Goal: Book appointment/travel/reservation

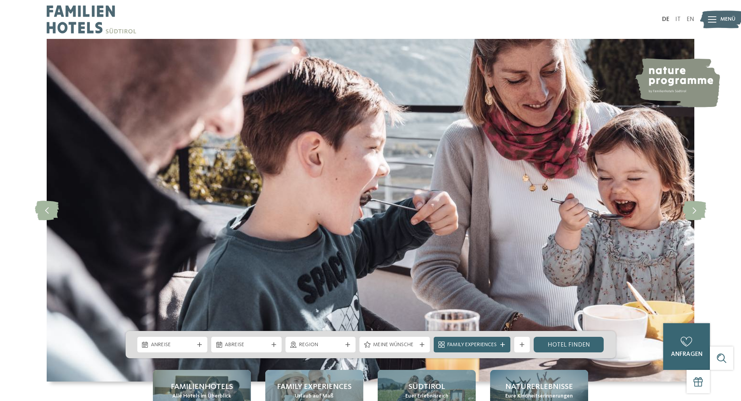
click at [712, 18] on icon at bounding box center [712, 19] width 9 height 6
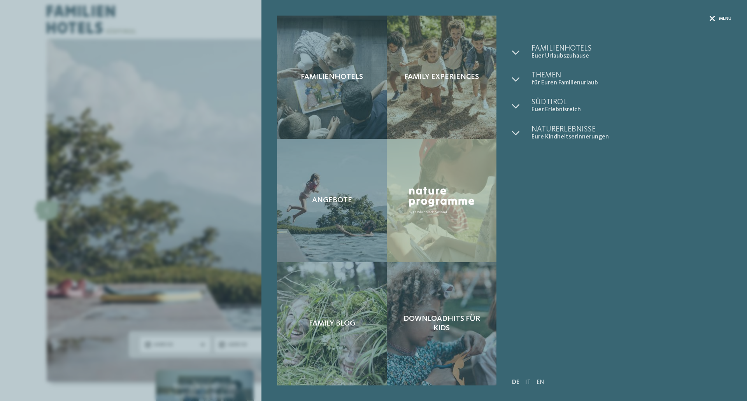
click at [713, 19] on icon at bounding box center [712, 18] width 5 height 5
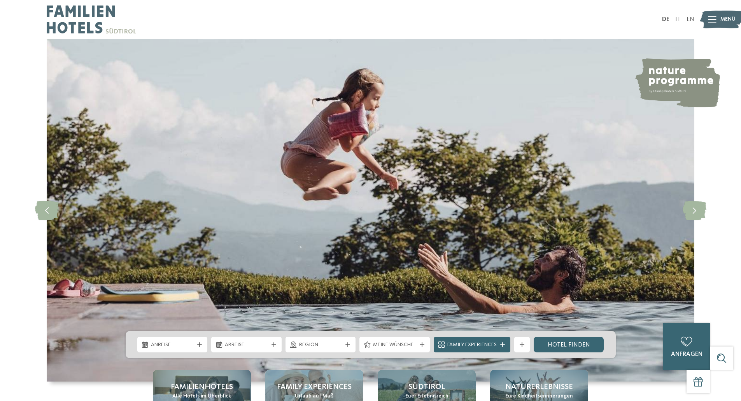
click at [713, 19] on icon at bounding box center [712, 19] width 9 height 6
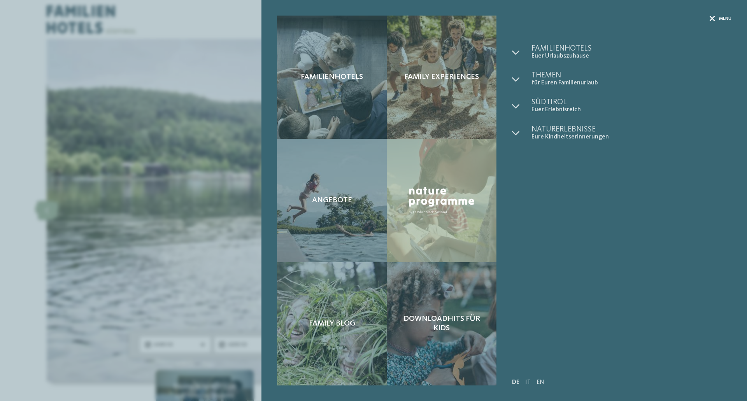
click at [715, 19] on div "Menü" at bounding box center [721, 19] width 22 height 7
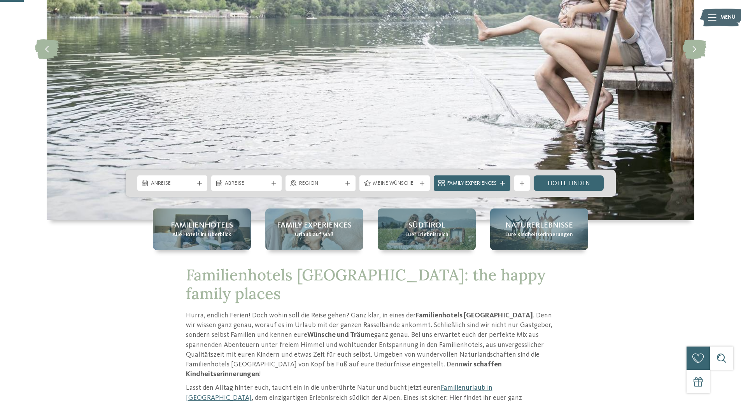
scroll to position [195, 0]
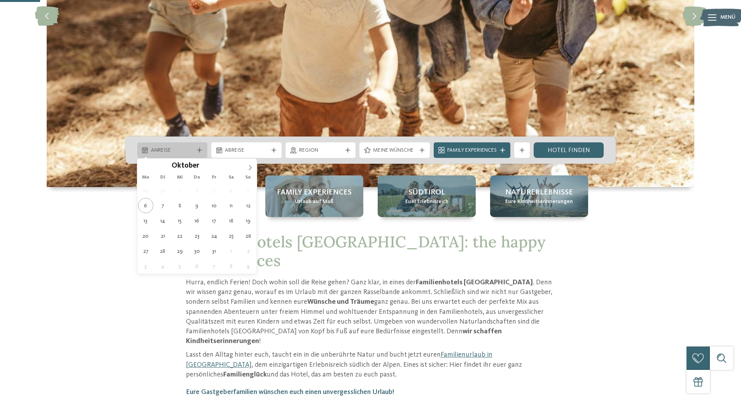
click at [168, 144] on div "Anreise" at bounding box center [172, 150] width 70 height 16
click at [248, 167] on icon at bounding box center [250, 167] width 5 height 5
type input "****"
click at [248, 167] on icon at bounding box center [250, 167] width 5 height 5
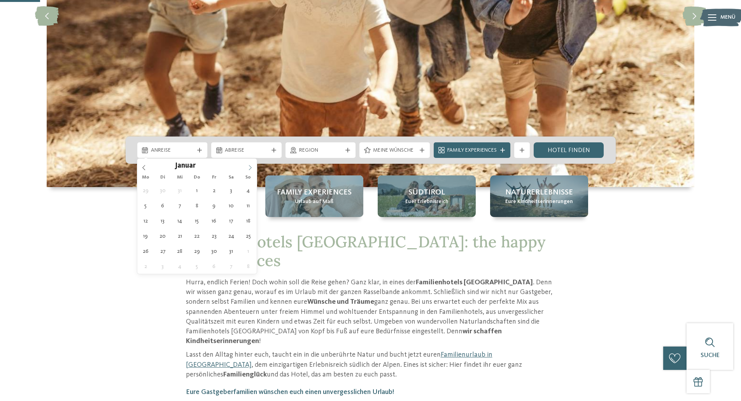
click at [248, 167] on icon at bounding box center [250, 167] width 5 height 5
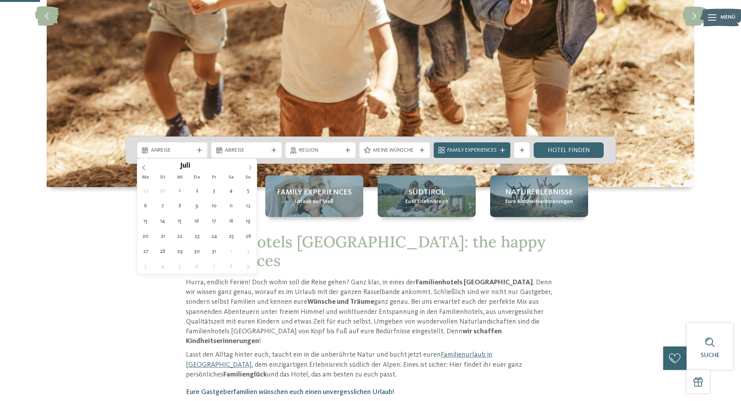
click at [248, 167] on icon at bounding box center [250, 167] width 5 height 5
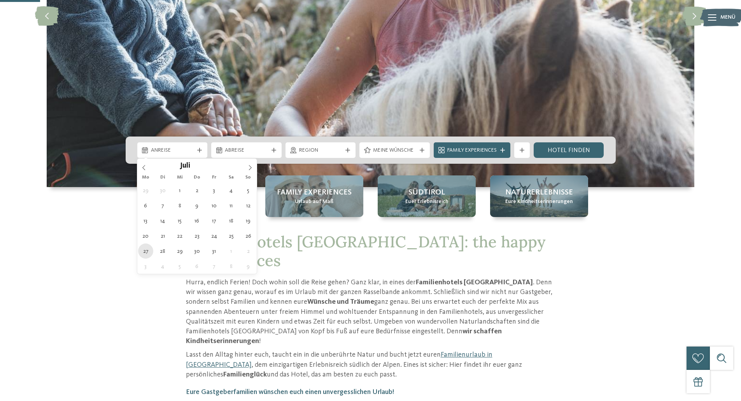
type div "27.07.2026"
type input "****"
drag, startPoint x: 145, startPoint y: 252, endPoint x: 166, endPoint y: 231, distance: 30.0
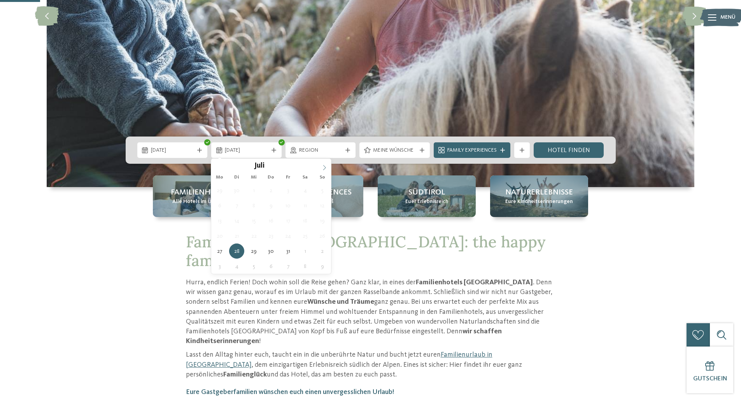
click at [324, 167] on icon at bounding box center [324, 167] width 5 height 5
type div "03.08.2026"
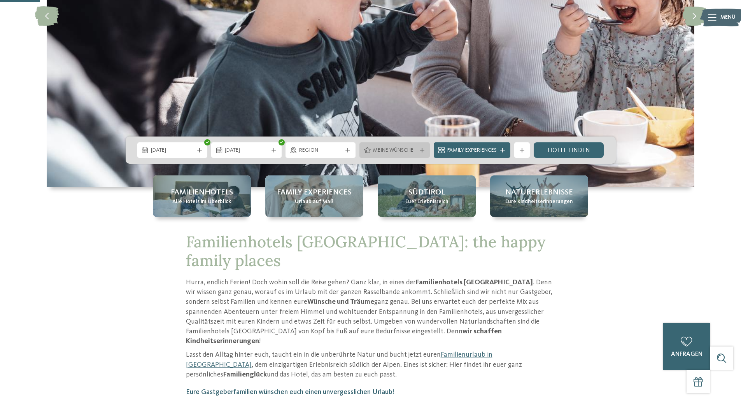
click at [420, 150] on icon at bounding box center [422, 150] width 5 height 5
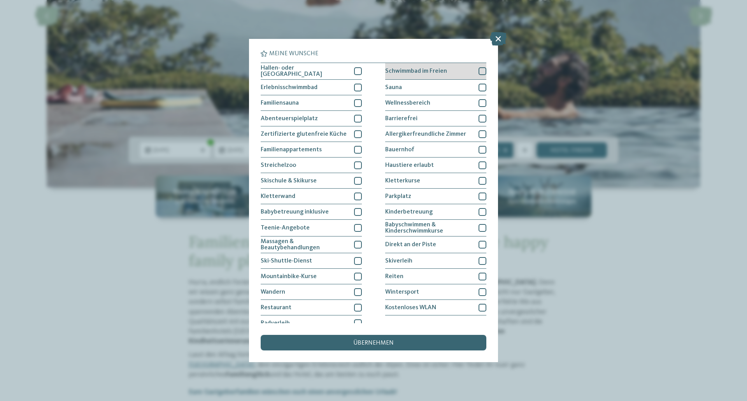
click at [481, 69] on div at bounding box center [483, 71] width 8 height 8
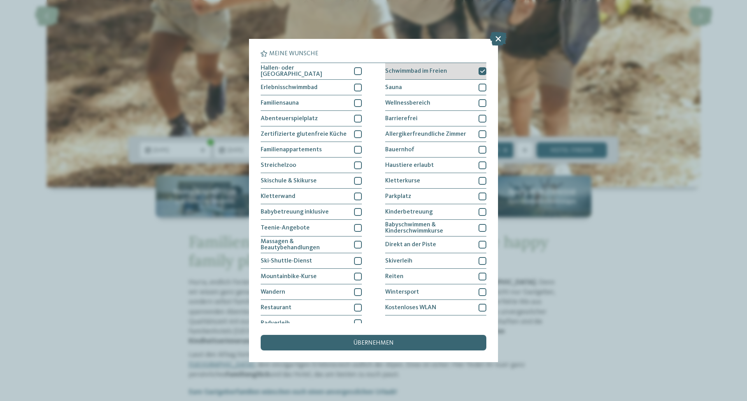
click at [480, 70] on icon at bounding box center [482, 71] width 5 height 5
click at [495, 38] on icon at bounding box center [498, 39] width 17 height 14
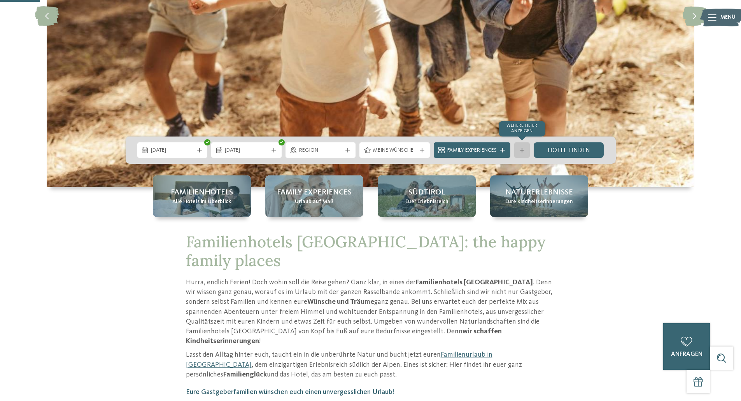
click at [524, 151] on icon at bounding box center [522, 150] width 5 height 5
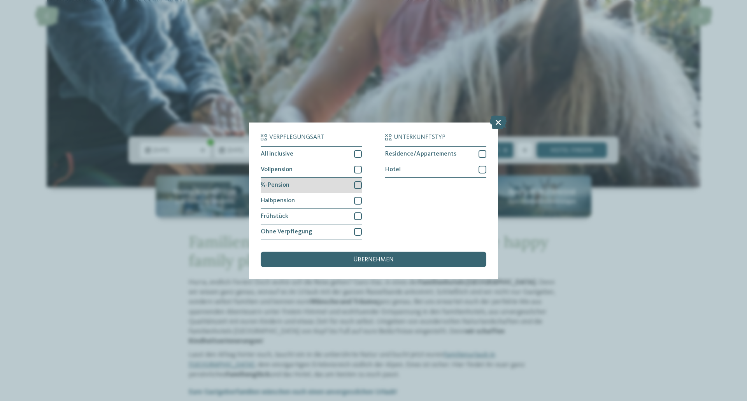
click at [361, 185] on div at bounding box center [358, 185] width 8 height 8
click at [360, 172] on div at bounding box center [358, 170] width 8 height 8
click at [399, 259] on div "übernehmen" at bounding box center [374, 260] width 226 height 16
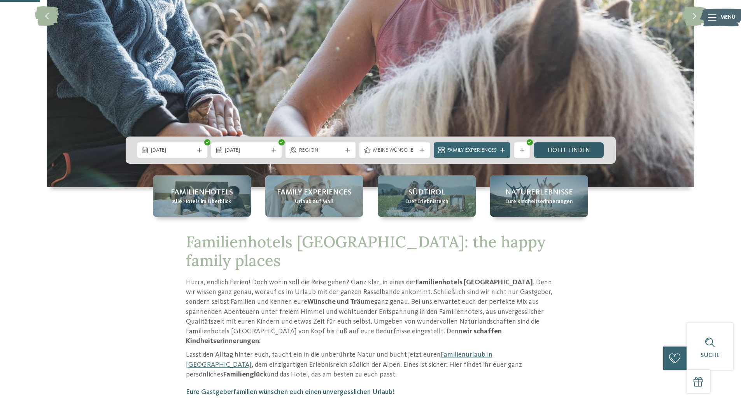
click at [581, 149] on link "Hotel finden" at bounding box center [569, 150] width 70 height 16
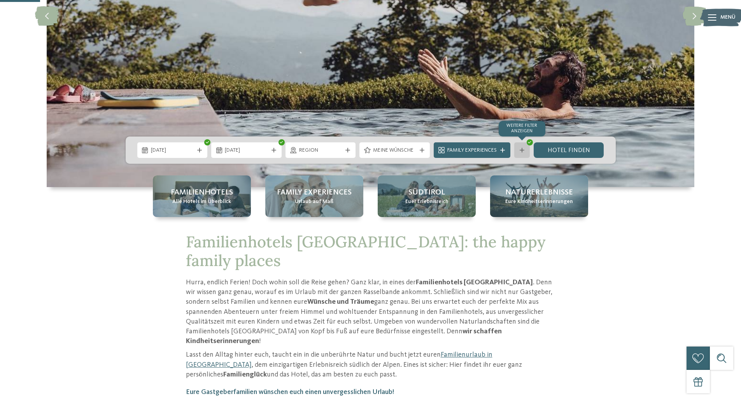
click at [524, 149] on icon at bounding box center [522, 150] width 5 height 5
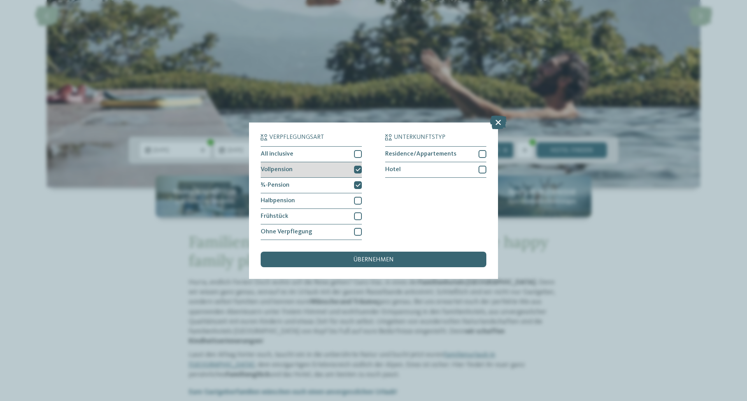
click at [357, 169] on icon at bounding box center [358, 169] width 5 height 5
click at [380, 259] on span "übernehmen" at bounding box center [373, 260] width 40 height 6
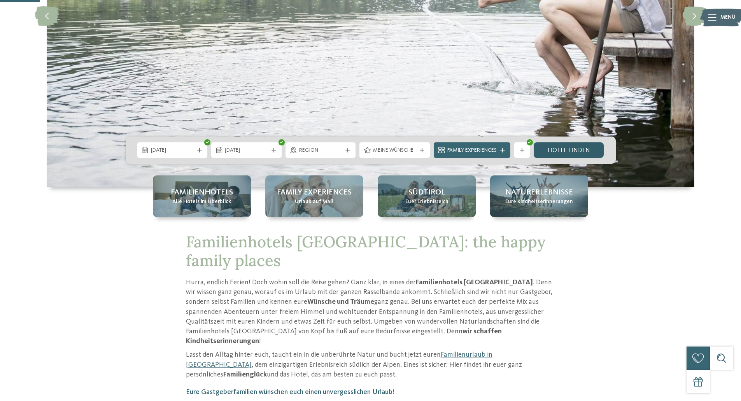
click at [585, 148] on link "Hotel finden" at bounding box center [569, 150] width 70 height 16
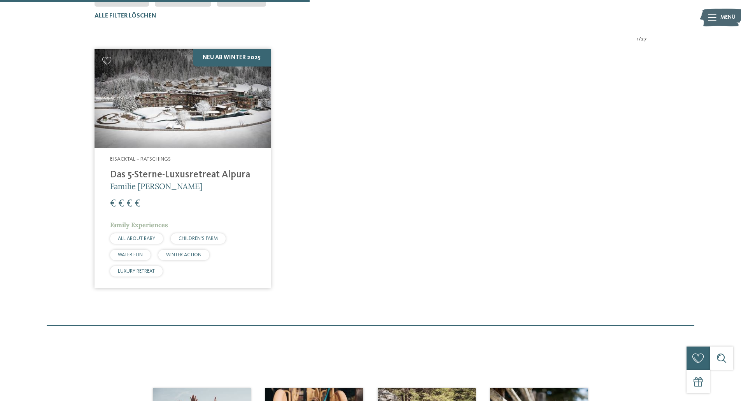
scroll to position [255, 0]
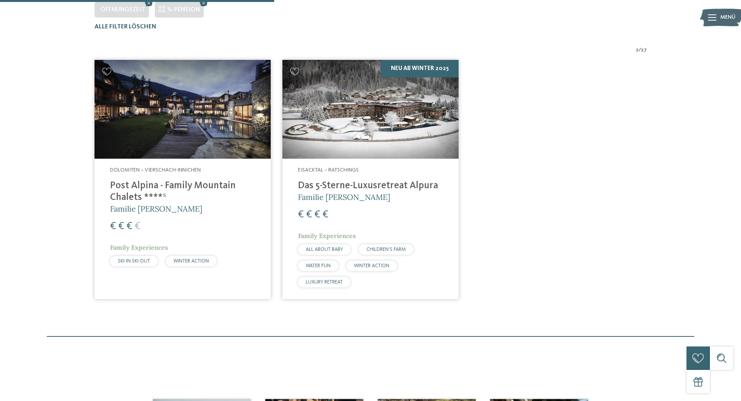
scroll to position [255, 0]
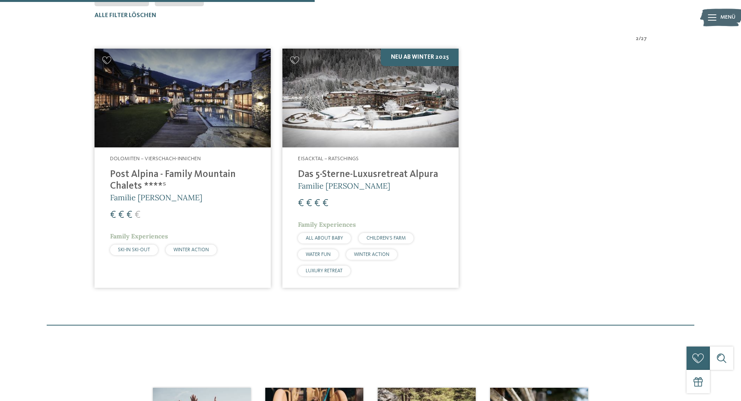
click at [169, 175] on h4 "Post Alpina - Family Mountain Chalets ****ˢ" at bounding box center [182, 180] width 145 height 23
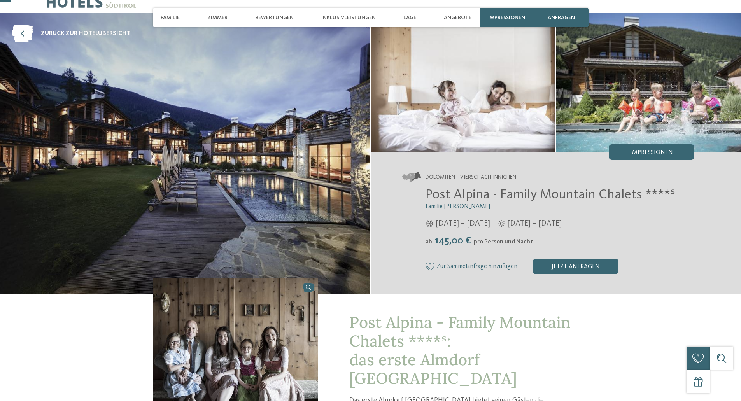
scroll to position [39, 0]
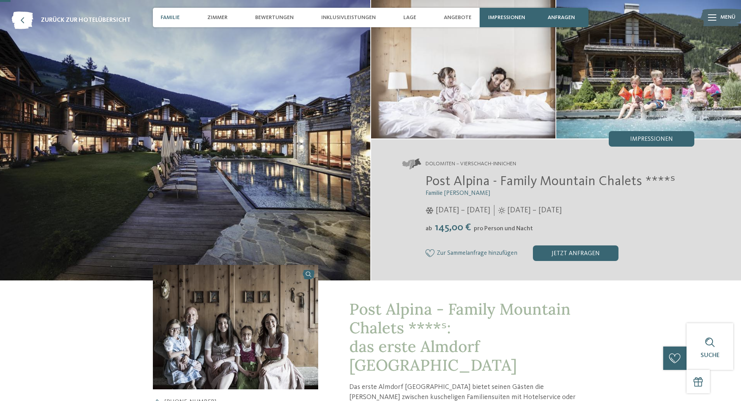
click at [163, 19] on span "Familie" at bounding box center [170, 17] width 19 height 7
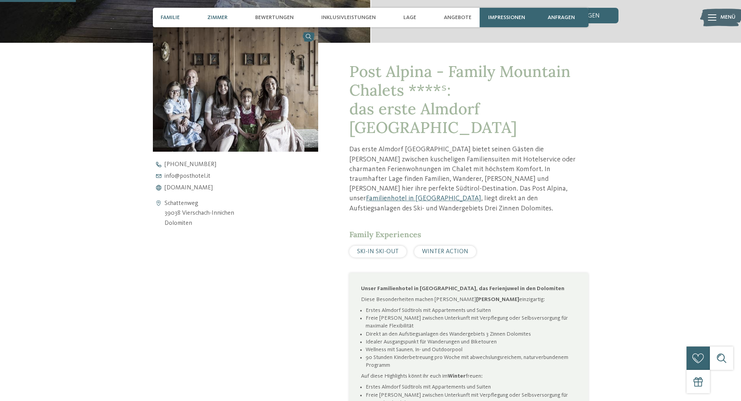
click at [221, 17] on span "Zimmer" at bounding box center [217, 17] width 20 height 7
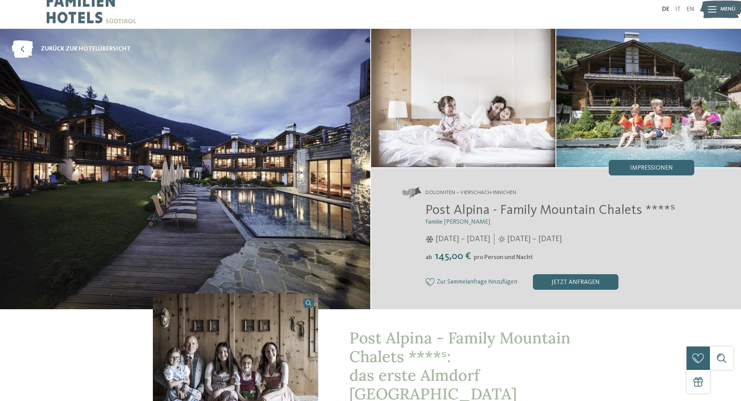
scroll to position [0, 0]
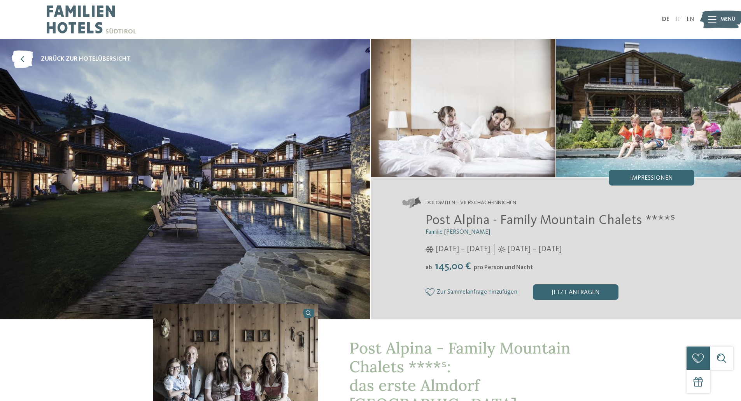
click at [709, 19] on icon at bounding box center [712, 19] width 9 height 6
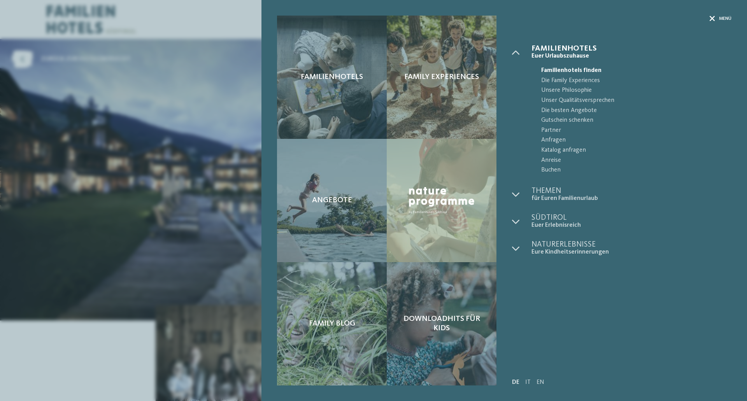
click at [713, 17] on icon at bounding box center [712, 18] width 5 height 5
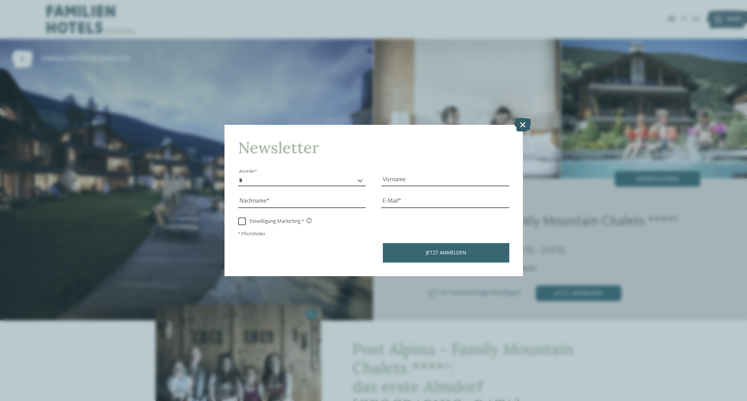
click at [521, 126] on icon at bounding box center [522, 125] width 17 height 14
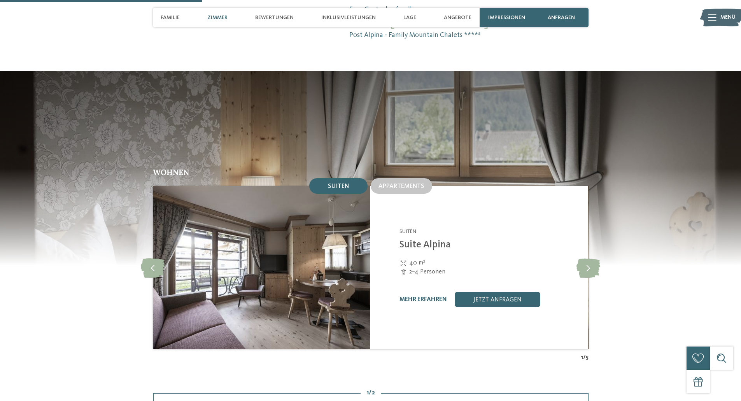
scroll to position [778, 0]
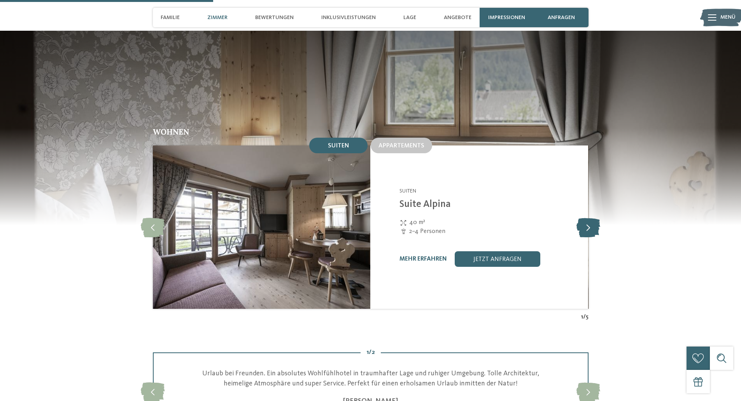
click at [587, 218] on icon at bounding box center [589, 227] width 24 height 19
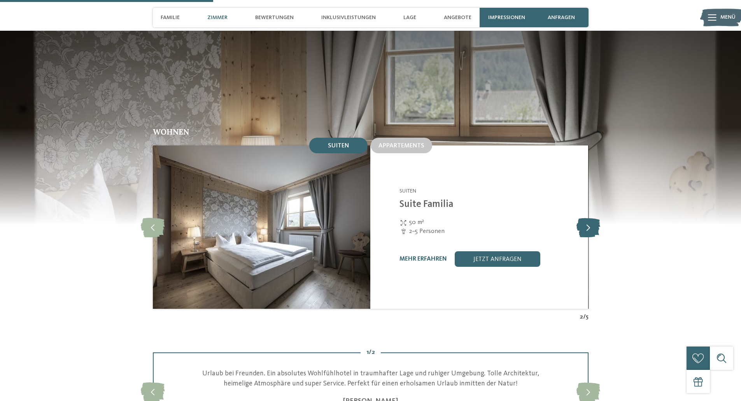
click at [587, 218] on icon at bounding box center [589, 227] width 24 height 19
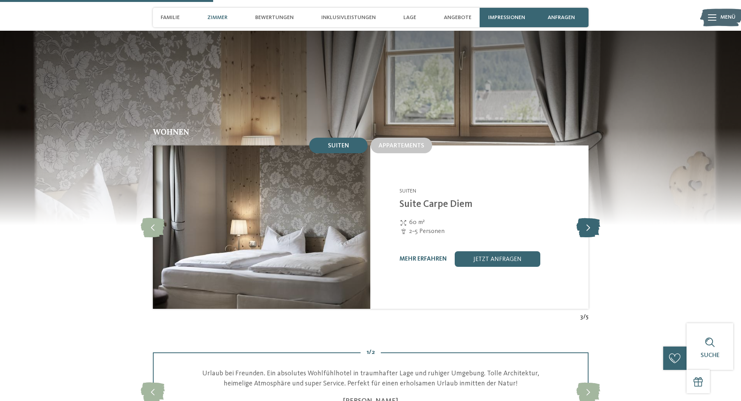
click at [587, 218] on icon at bounding box center [589, 227] width 24 height 19
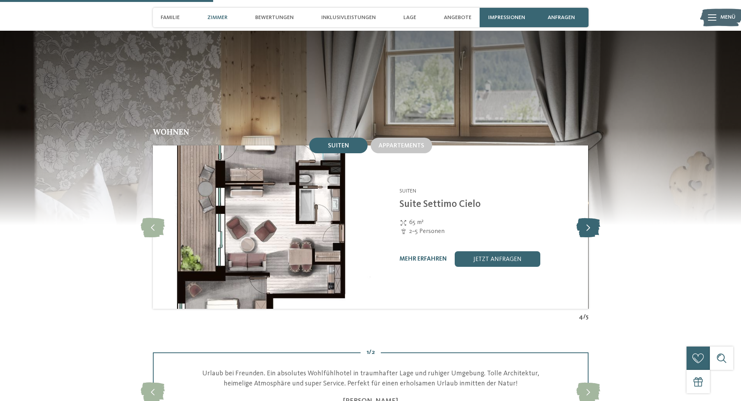
click at [587, 218] on icon at bounding box center [589, 227] width 24 height 19
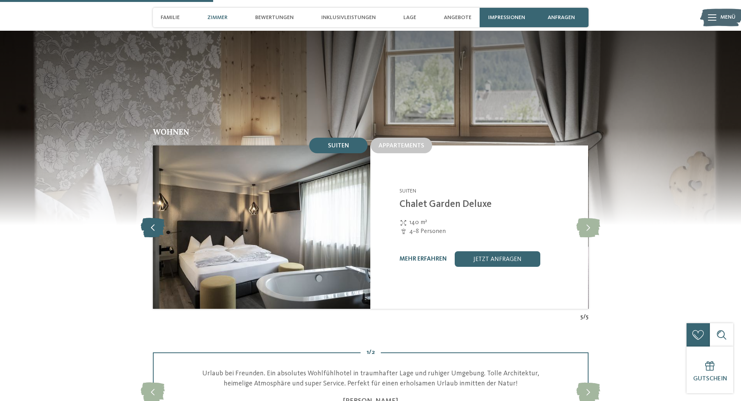
click at [142, 218] on icon at bounding box center [153, 227] width 24 height 19
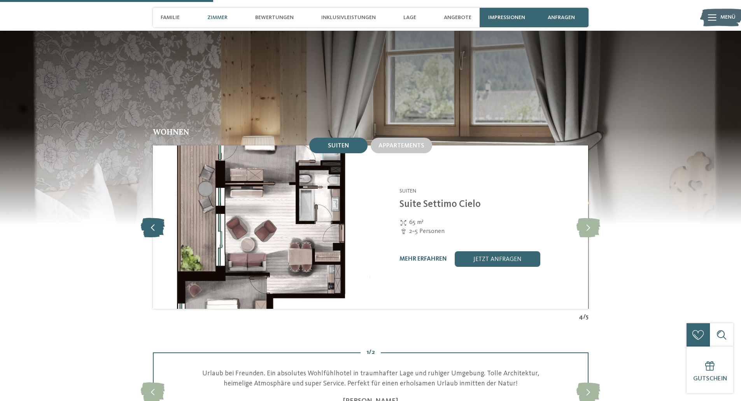
click at [149, 218] on icon at bounding box center [153, 227] width 24 height 19
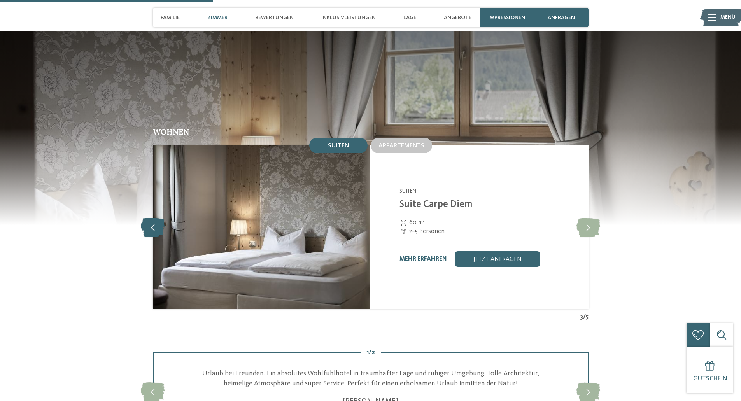
click at [149, 218] on icon at bounding box center [153, 227] width 24 height 19
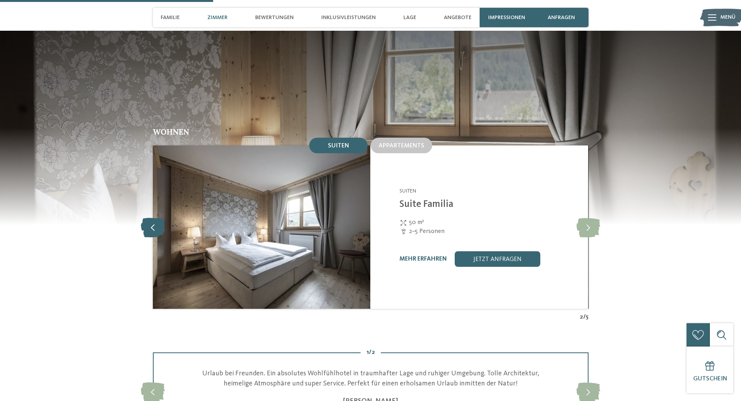
click at [149, 218] on icon at bounding box center [153, 227] width 24 height 19
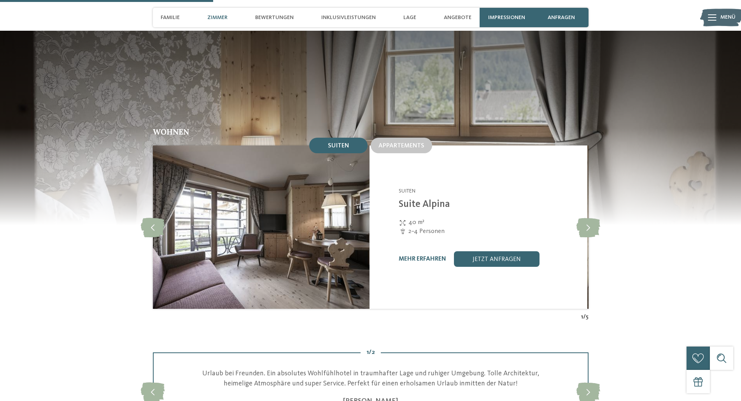
click at [437, 256] on link "mehr erfahren" at bounding box center [422, 259] width 47 height 6
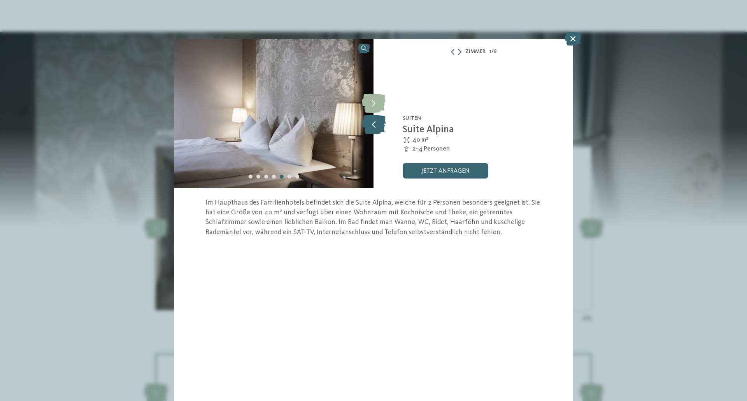
click at [375, 123] on icon at bounding box center [374, 124] width 24 height 19
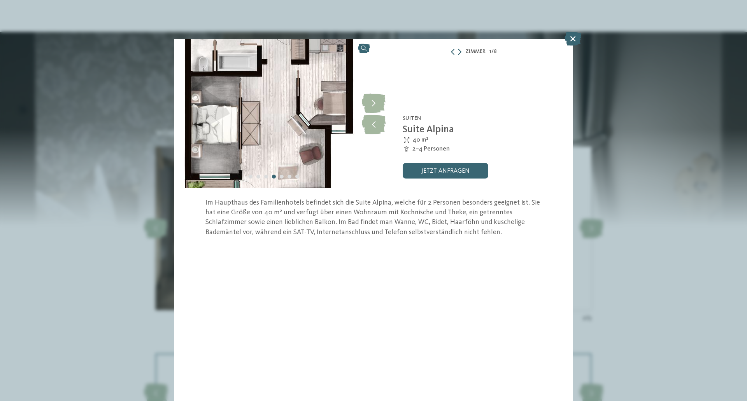
click at [364, 48] on link at bounding box center [273, 113] width 199 height 149
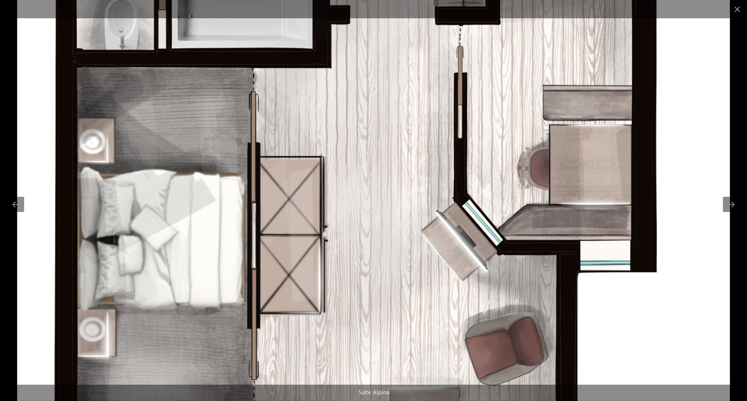
drag, startPoint x: 737, startPoint y: 9, endPoint x: 703, endPoint y: 28, distance: 38.5
click at [737, 9] on span at bounding box center [737, 9] width 19 height 18
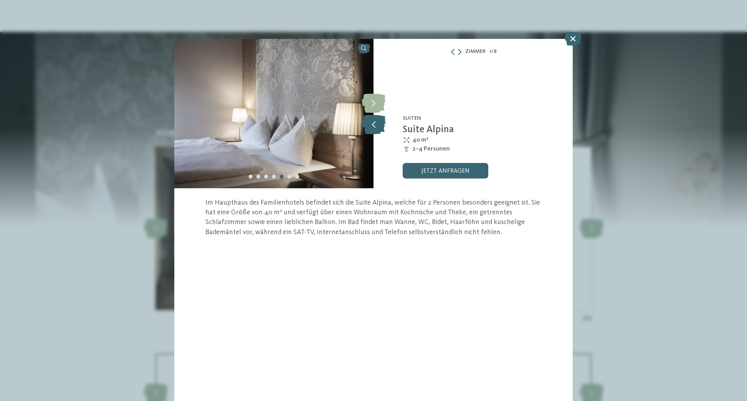
click at [370, 120] on icon at bounding box center [374, 124] width 24 height 19
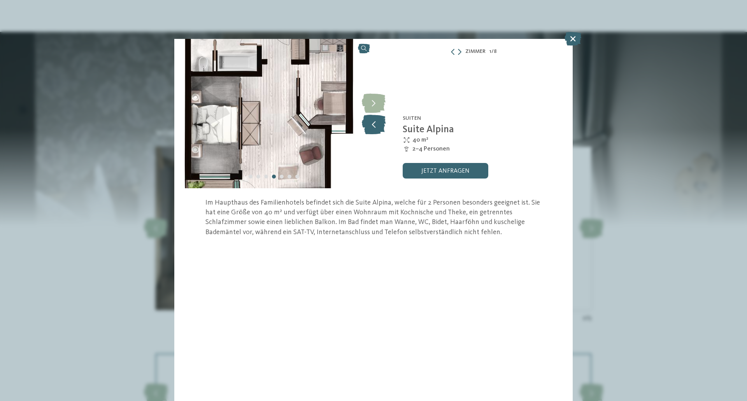
click at [370, 120] on icon at bounding box center [374, 124] width 24 height 19
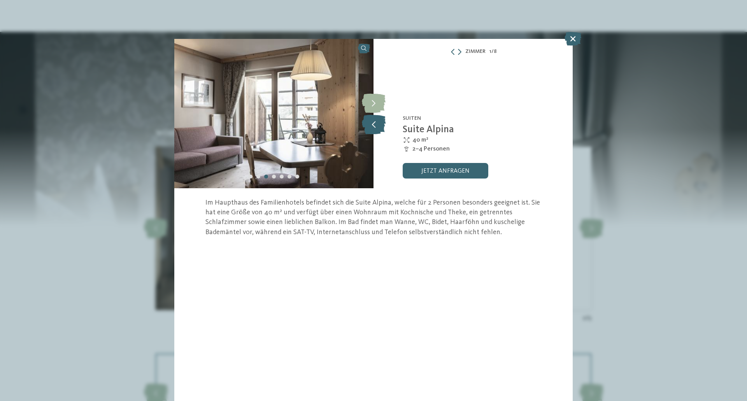
click at [375, 122] on icon at bounding box center [374, 124] width 24 height 19
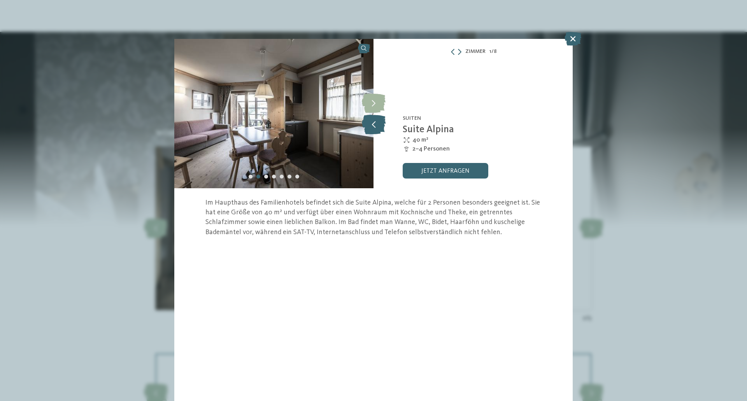
click at [375, 122] on icon at bounding box center [374, 124] width 24 height 19
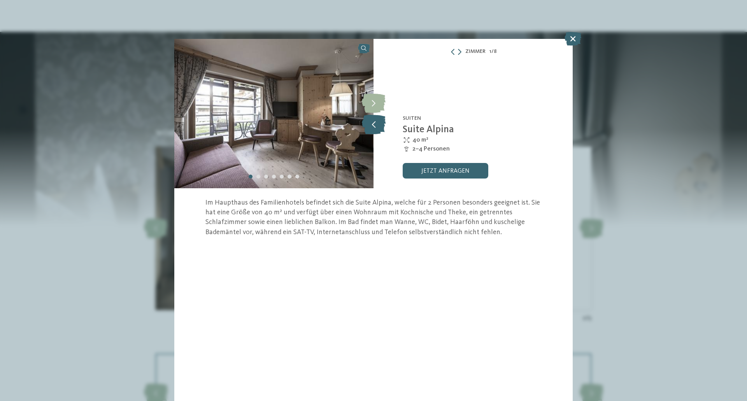
click at [375, 122] on icon at bounding box center [374, 124] width 24 height 19
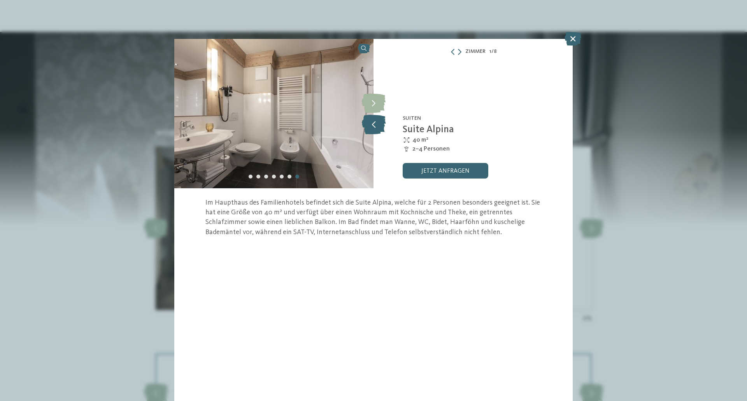
click at [375, 122] on icon at bounding box center [374, 124] width 24 height 19
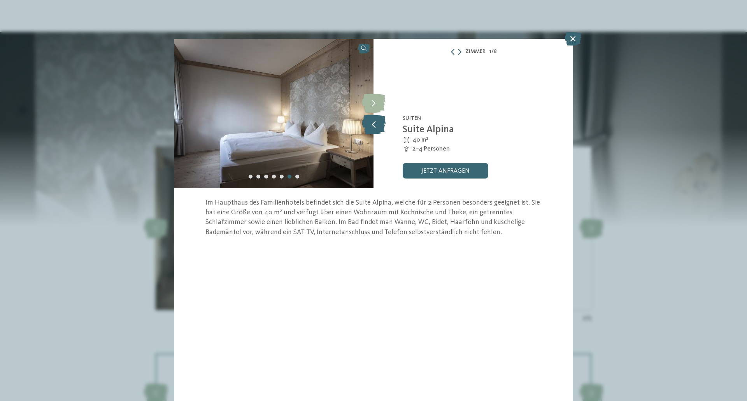
click at [375, 122] on icon at bounding box center [374, 124] width 24 height 19
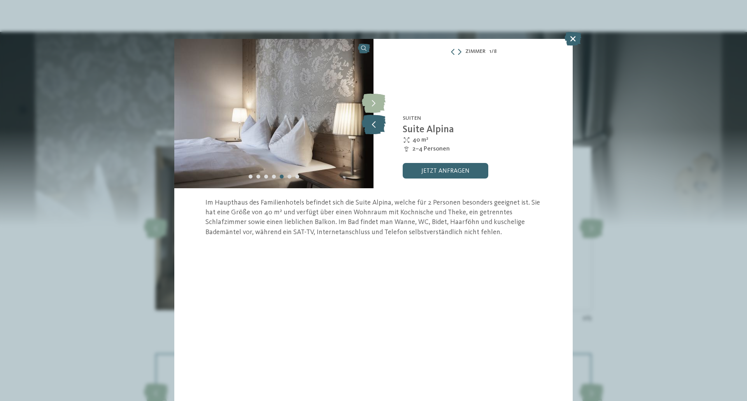
click at [375, 122] on icon at bounding box center [374, 124] width 24 height 19
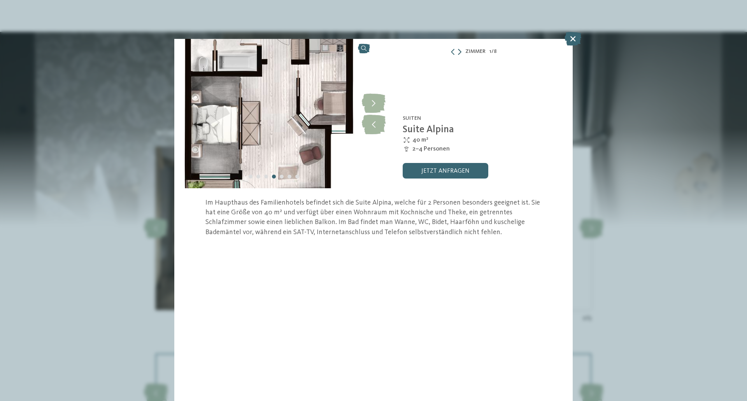
click at [459, 51] on icon at bounding box center [460, 52] width 4 height 6
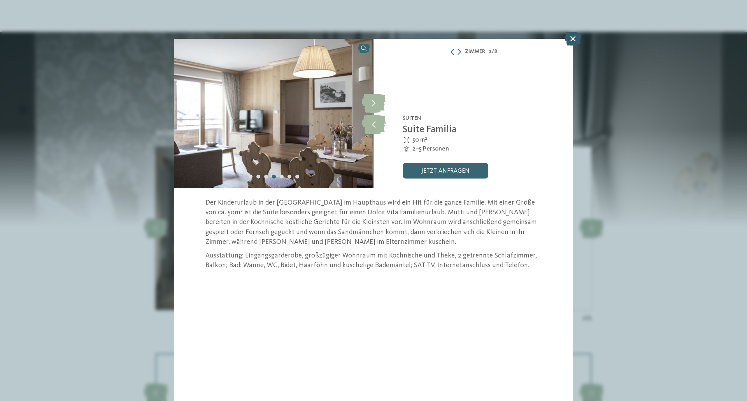
click at [571, 36] on icon at bounding box center [573, 39] width 17 height 14
